Goal: Task Accomplishment & Management: Use online tool/utility

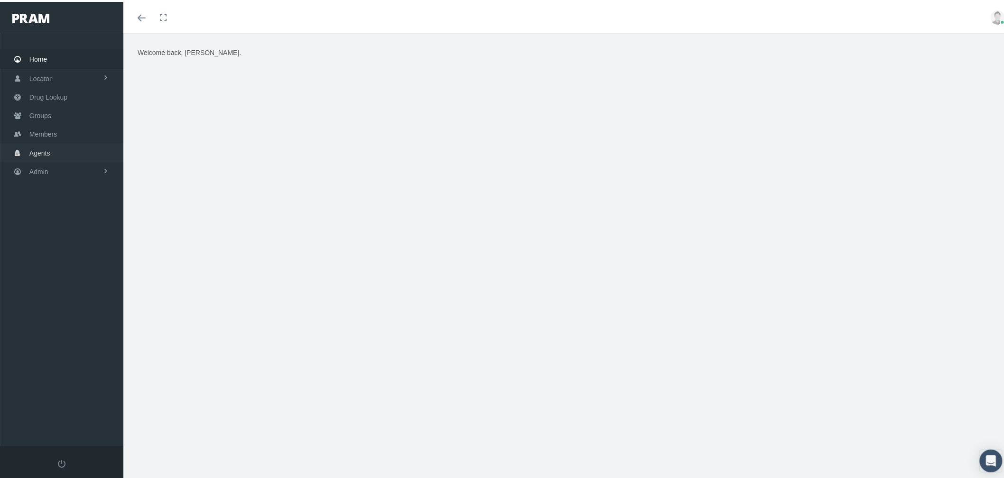
click at [59, 148] on link "Agents" at bounding box center [61, 150] width 123 height 19
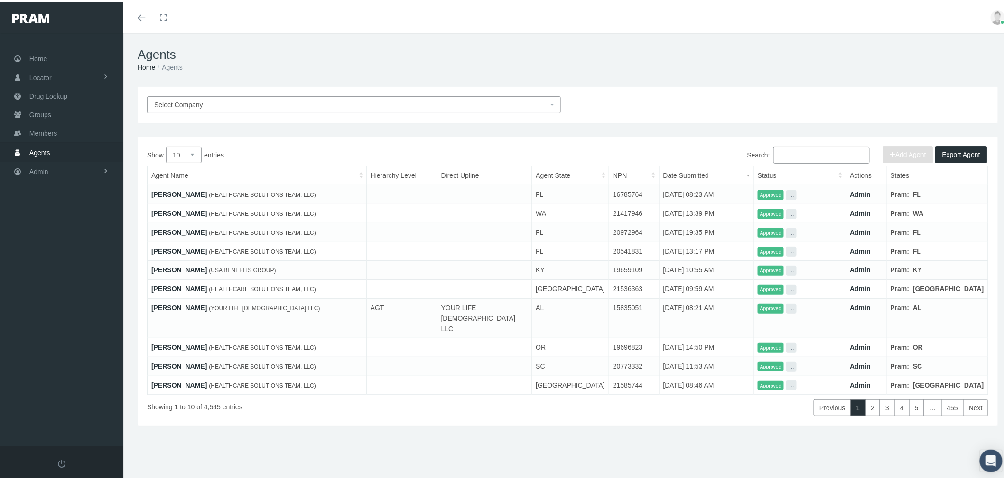
click at [289, 105] on span "Select Company" at bounding box center [351, 103] width 394 height 10
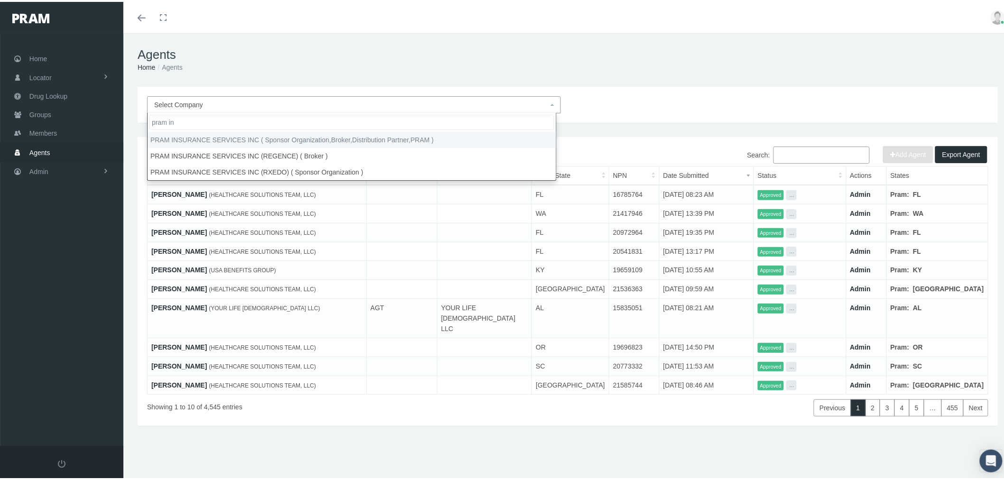
type input "pram in"
select select "53"
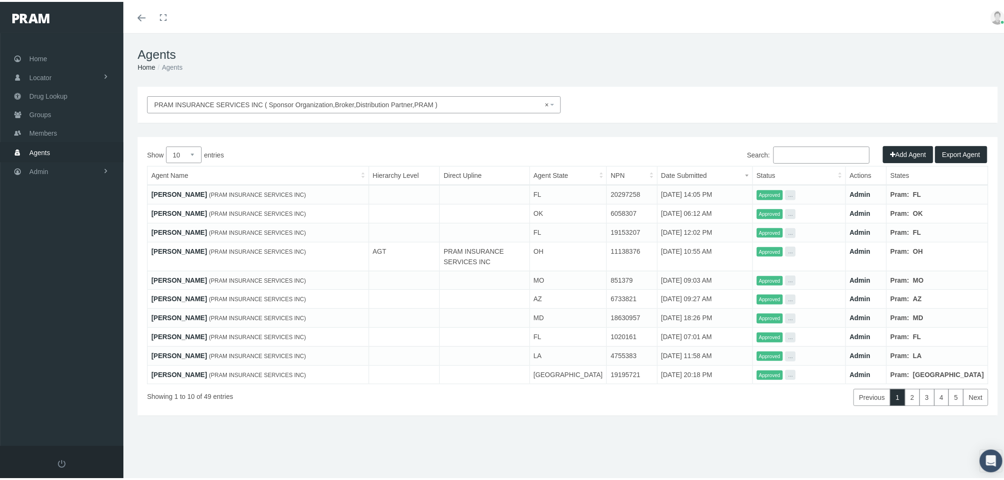
click at [821, 154] on input "Search:" at bounding box center [821, 153] width 96 height 17
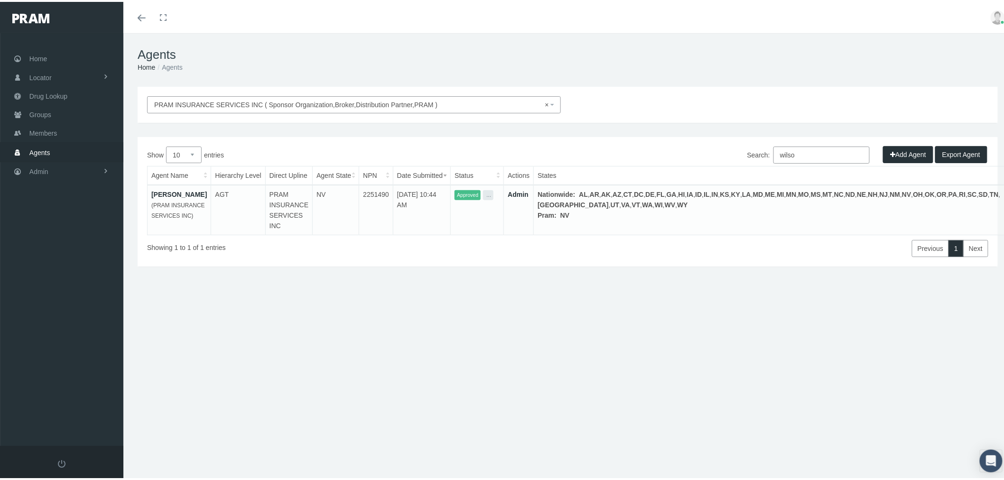
type input "wilso"
click at [528, 191] on link "Admin" at bounding box center [518, 193] width 21 height 8
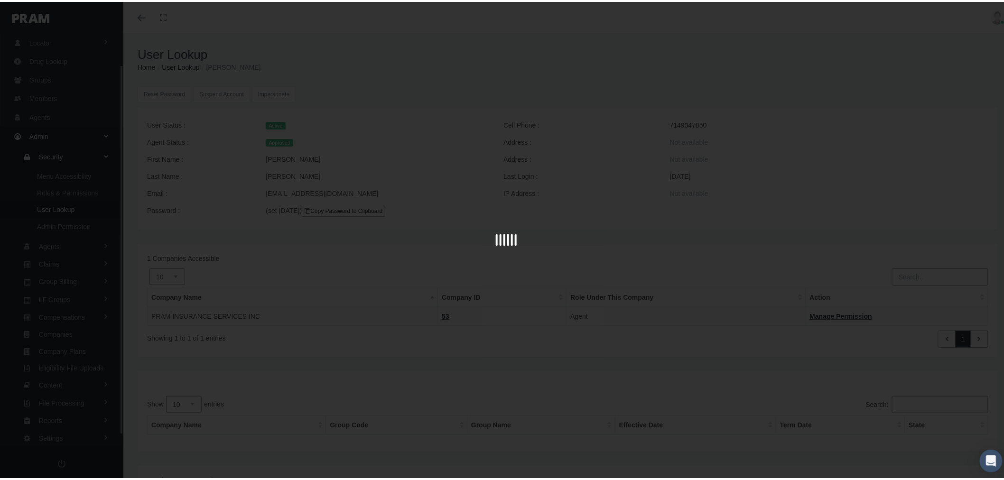
scroll to position [46, 0]
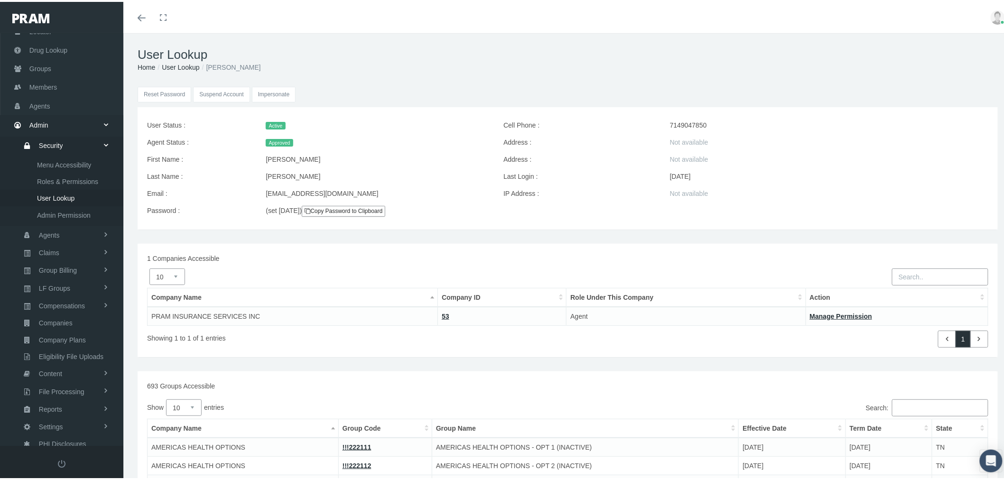
click at [262, 88] on input "Impersonate" at bounding box center [274, 93] width 44 height 16
